Goal: Task Accomplishment & Management: Manage account settings

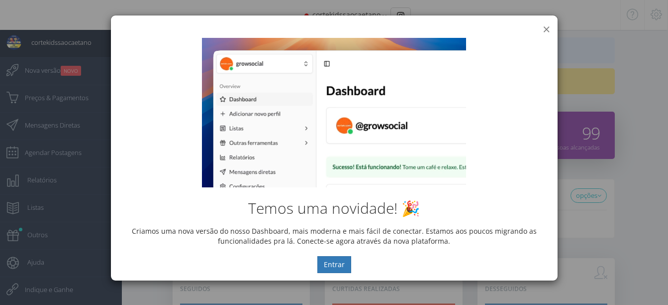
click at [546, 28] on button "×" at bounding box center [546, 28] width 7 height 13
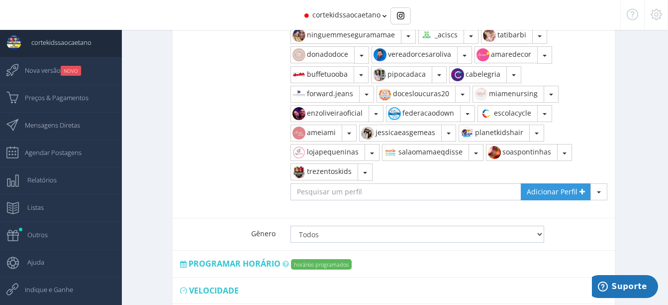
scroll to position [1078, 0]
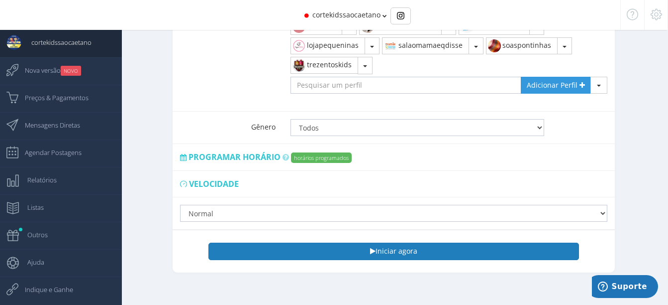
click at [398, 243] on button "Iniciar agora" at bounding box center [394, 250] width 370 height 17
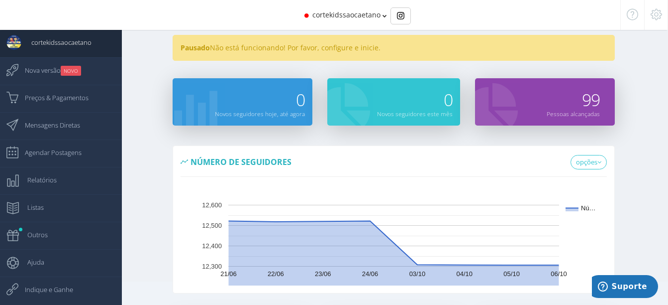
scroll to position [0, 0]
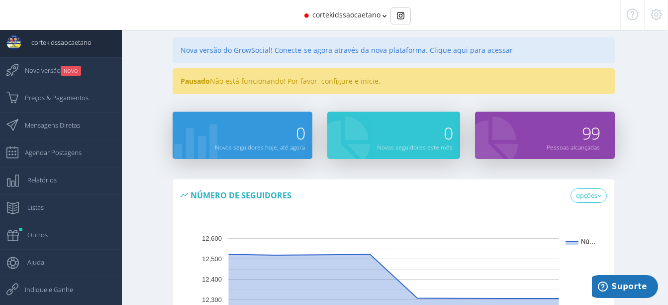
click at [232, 83] on div "Pausado Não está funcionando! Por favor, configure e inicie." at bounding box center [394, 81] width 442 height 26
click at [34, 120] on span "Mensagens Diretas" at bounding box center [47, 124] width 65 height 25
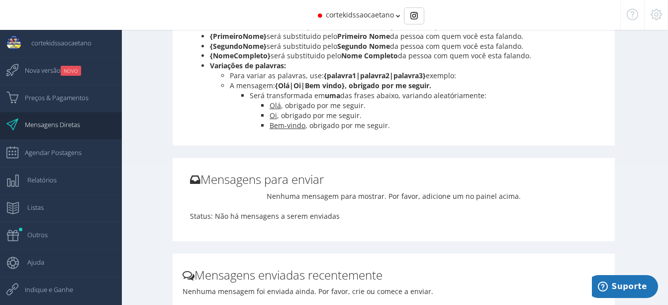
scroll to position [149, 0]
click at [54, 155] on span "Agendar Postagens" at bounding box center [48, 152] width 67 height 25
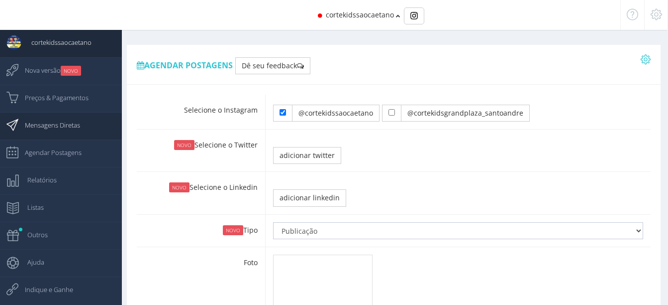
click at [26, 124] on span "Mensagens Diretas" at bounding box center [47, 124] width 65 height 25
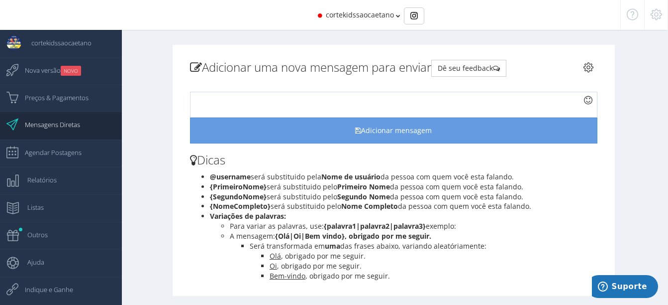
click at [350, 13] on span "cortekidssaocaetano" at bounding box center [360, 14] width 68 height 9
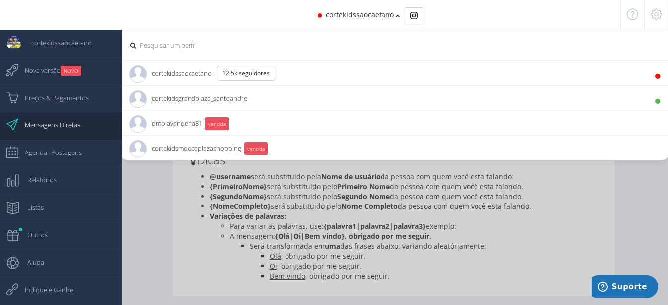
click at [344, 15] on span "cortekidssaocaetano" at bounding box center [360, 14] width 68 height 9
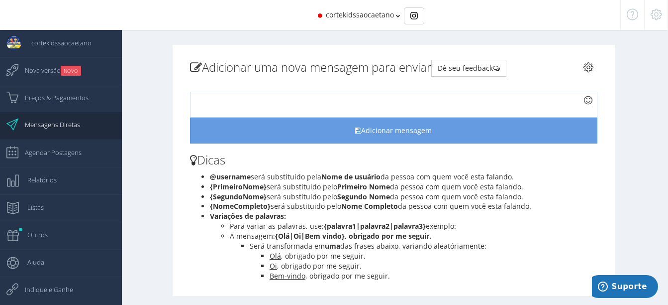
click at [385, 14] on span "cortekidssaocaetano" at bounding box center [360, 14] width 68 height 9
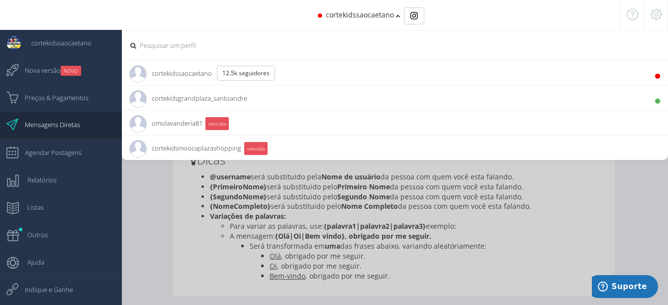
click at [220, 100] on span "cortekidsgrandplaza_santoandre 3.3K Seguidores" at bounding box center [188, 98] width 118 height 25
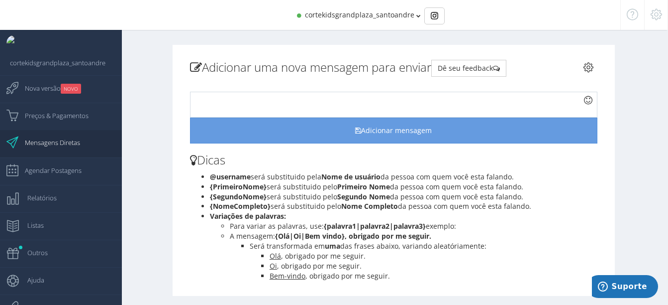
click at [65, 147] on span "Mensagens Diretas" at bounding box center [47, 142] width 65 height 25
click at [240, 100] on div at bounding box center [394, 105] width 408 height 26
click at [384, 15] on span "cortekidsgrandplaza_santoandre" at bounding box center [359, 14] width 109 height 9
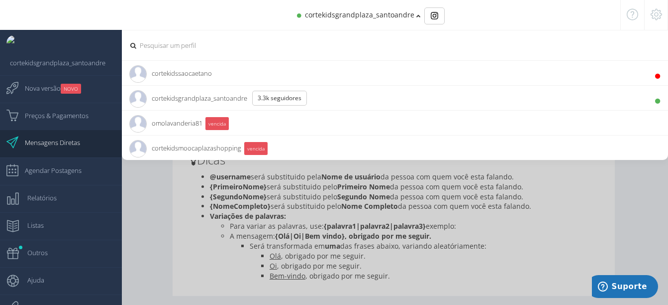
click at [218, 68] on li "cortekidssaocaetano 12.5K Seguidores" at bounding box center [395, 72] width 546 height 25
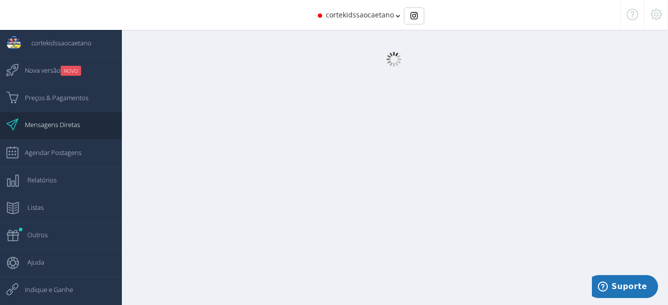
scroll to position [10, 0]
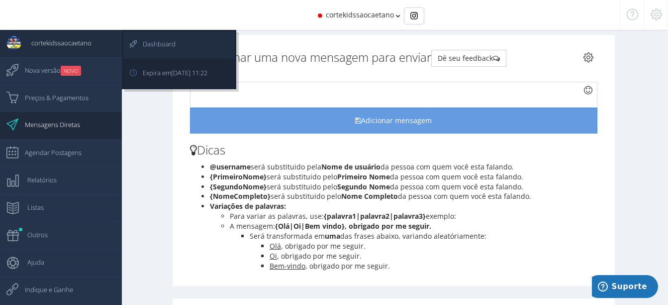
click at [171, 39] on span "Dashboard" at bounding box center [154, 43] width 43 height 25
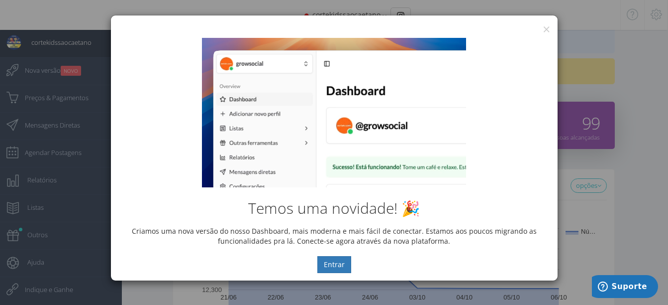
click at [546, 32] on div "Temos uma novidade! 🎉 Criamos uma nova versão do nosso Dashboard, mais moderna …" at bounding box center [334, 155] width 447 height 250
click at [547, 28] on button "×" at bounding box center [546, 28] width 7 height 13
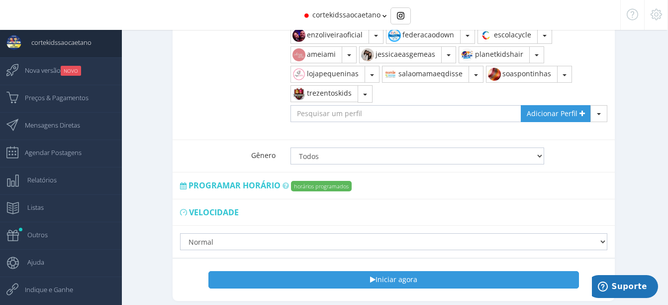
scroll to position [1078, 0]
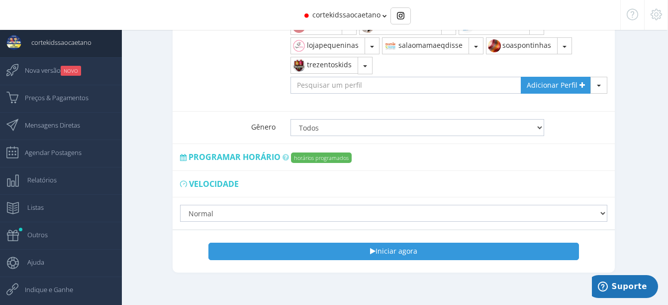
click at [333, 152] on label "horários programados" at bounding box center [321, 157] width 61 height 10
click at [285, 154] on icon at bounding box center [286, 157] width 6 height 7
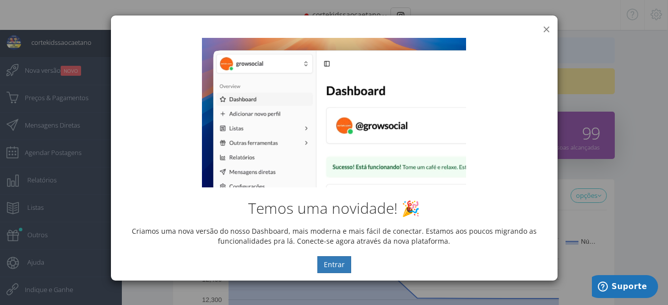
click at [545, 27] on button "×" at bounding box center [546, 28] width 7 height 13
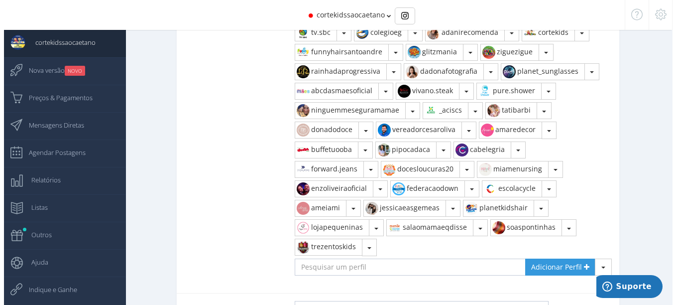
scroll to position [1078, 0]
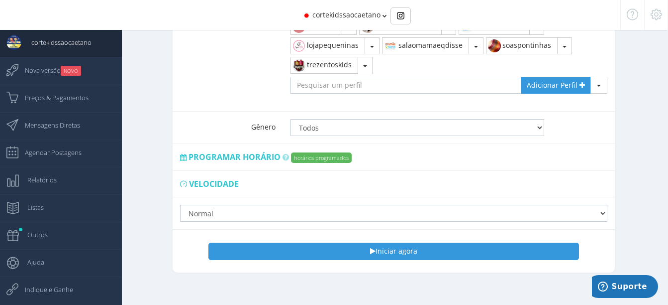
click at [271, 151] on span "Programar horário" at bounding box center [235, 156] width 92 height 11
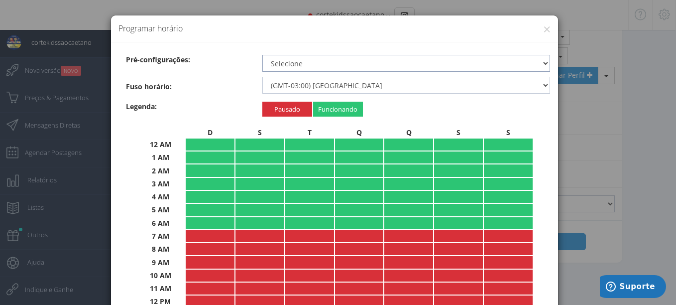
drag, startPoint x: 347, startPoint y: 58, endPoint x: 342, endPoint y: 64, distance: 7.8
click at [347, 58] on select "Selecione 24 horas por dia Durante o dia Recommended Período noturno Nenhum" at bounding box center [406, 63] width 288 height 17
select select "recommended"
click at [262, 55] on select "Selecione 24 horas por dia Durante o dia Recommended Período noturno Nenhum" at bounding box center [406, 63] width 288 height 17
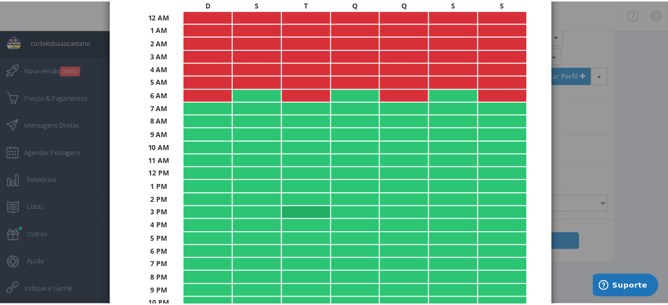
scroll to position [199, 0]
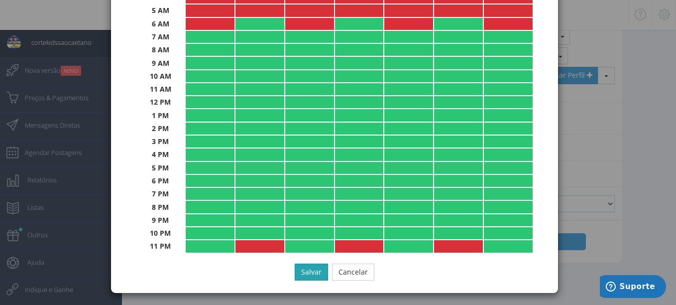
click at [308, 271] on button "Salvar" at bounding box center [311, 271] width 33 height 17
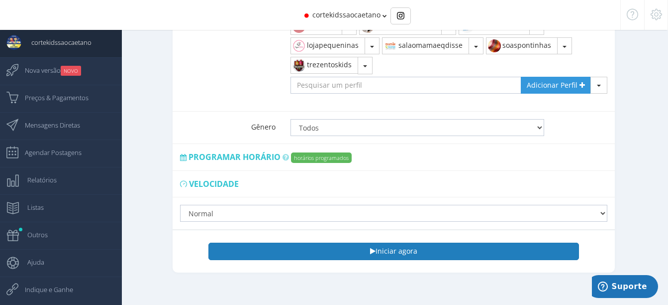
click at [408, 249] on button "Iniciar agora" at bounding box center [394, 250] width 370 height 17
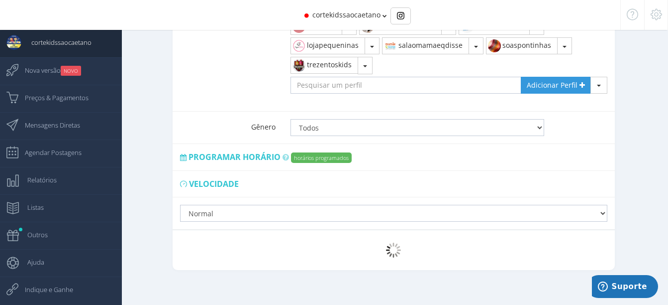
scroll to position [1075, 0]
